Goal: Navigation & Orientation: Understand site structure

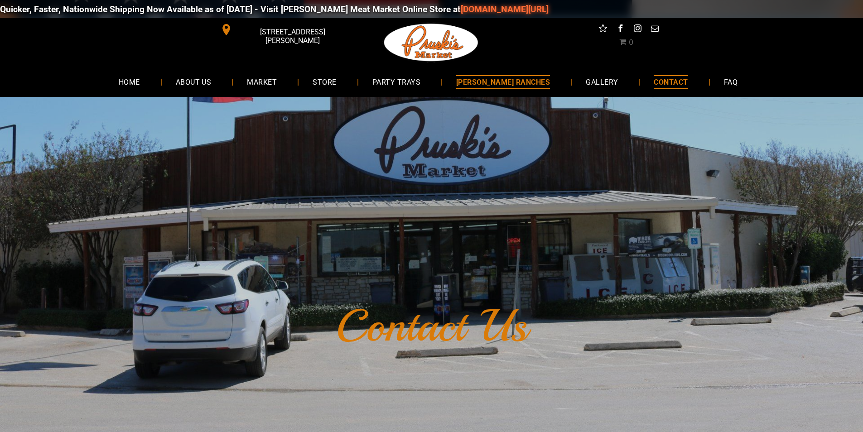
click at [518, 84] on span "[PERSON_NAME] RANCHES" at bounding box center [503, 81] width 94 height 13
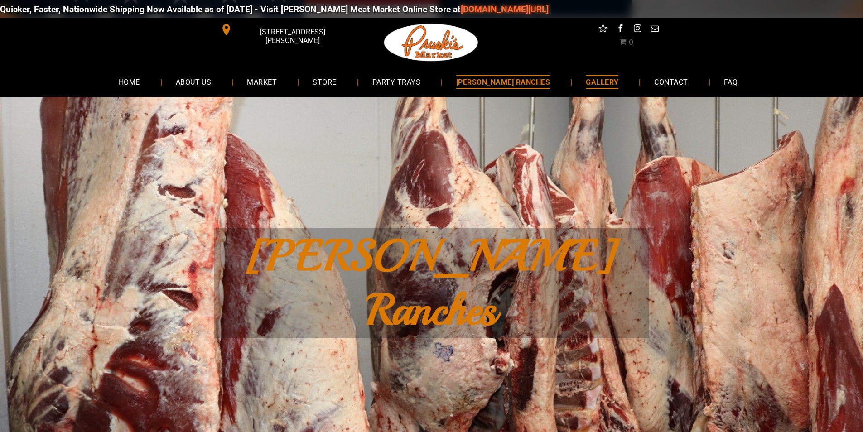
click at [610, 87] on link "GALLERY" at bounding box center [602, 82] width 60 height 24
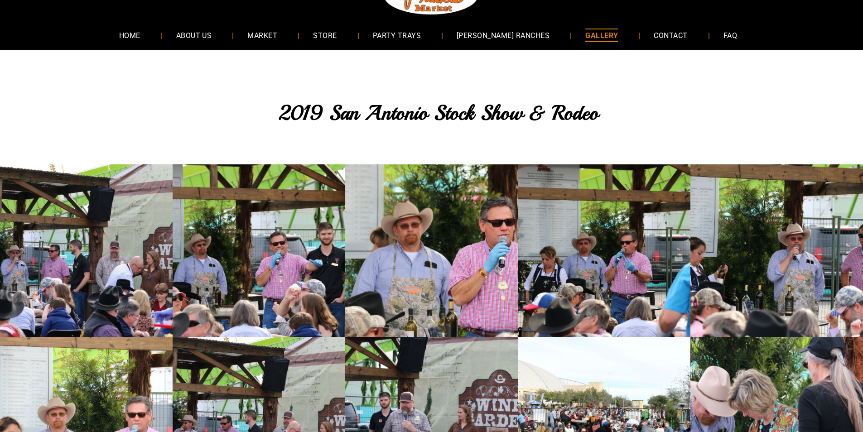
scroll to position [45, 0]
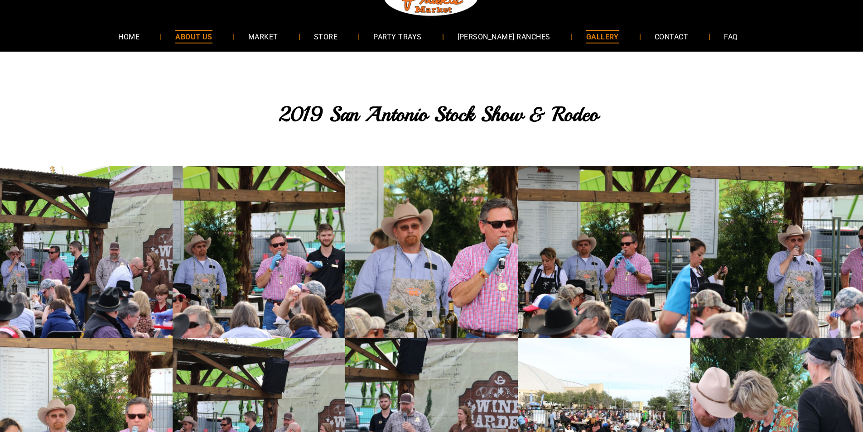
click at [212, 31] on span "ABOUT US" at bounding box center [193, 36] width 37 height 13
